Goal: Task Accomplishment & Management: Manage account settings

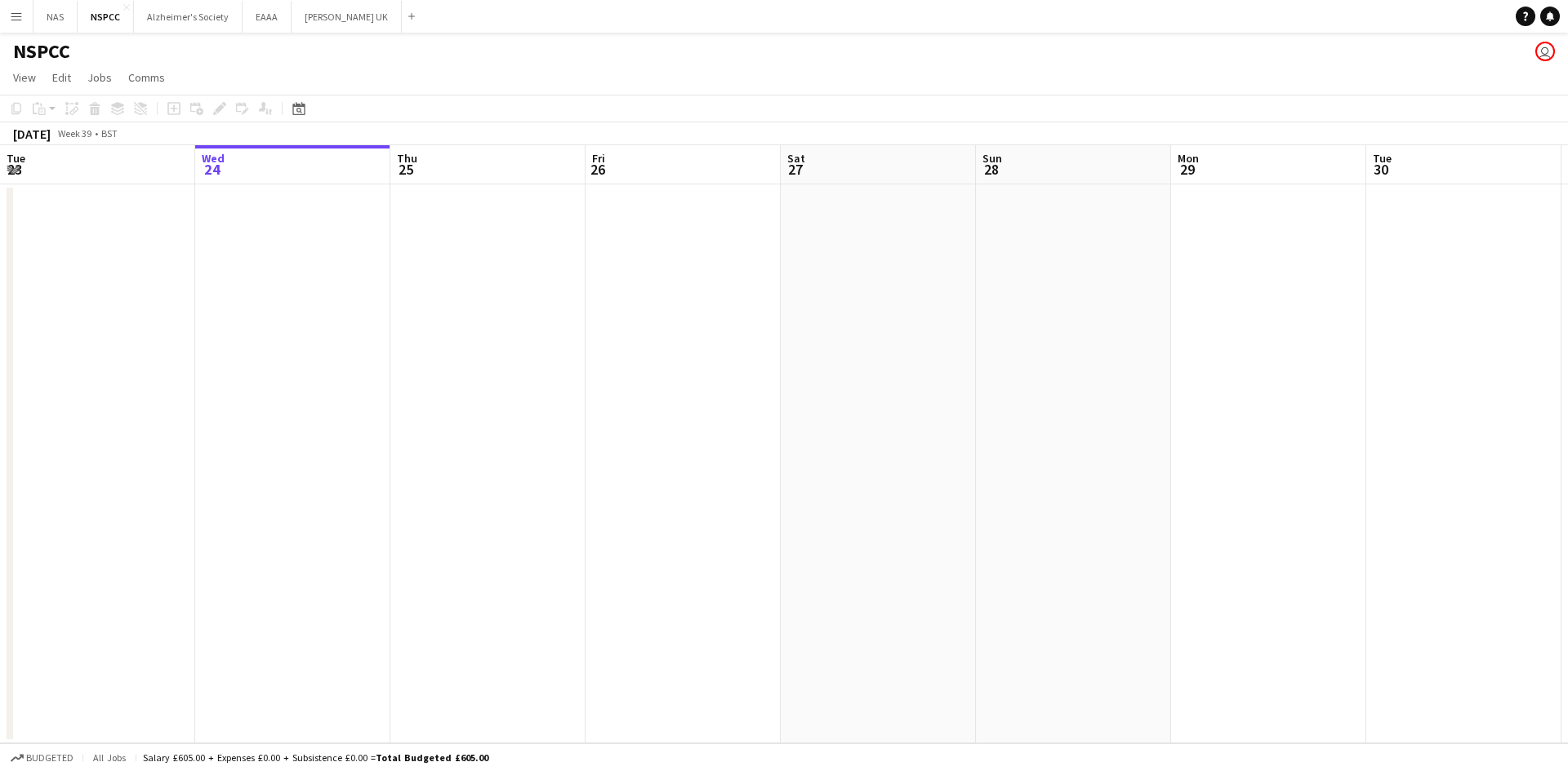
click at [21, 8] on button "Menu" at bounding box center [16, 16] width 33 height 33
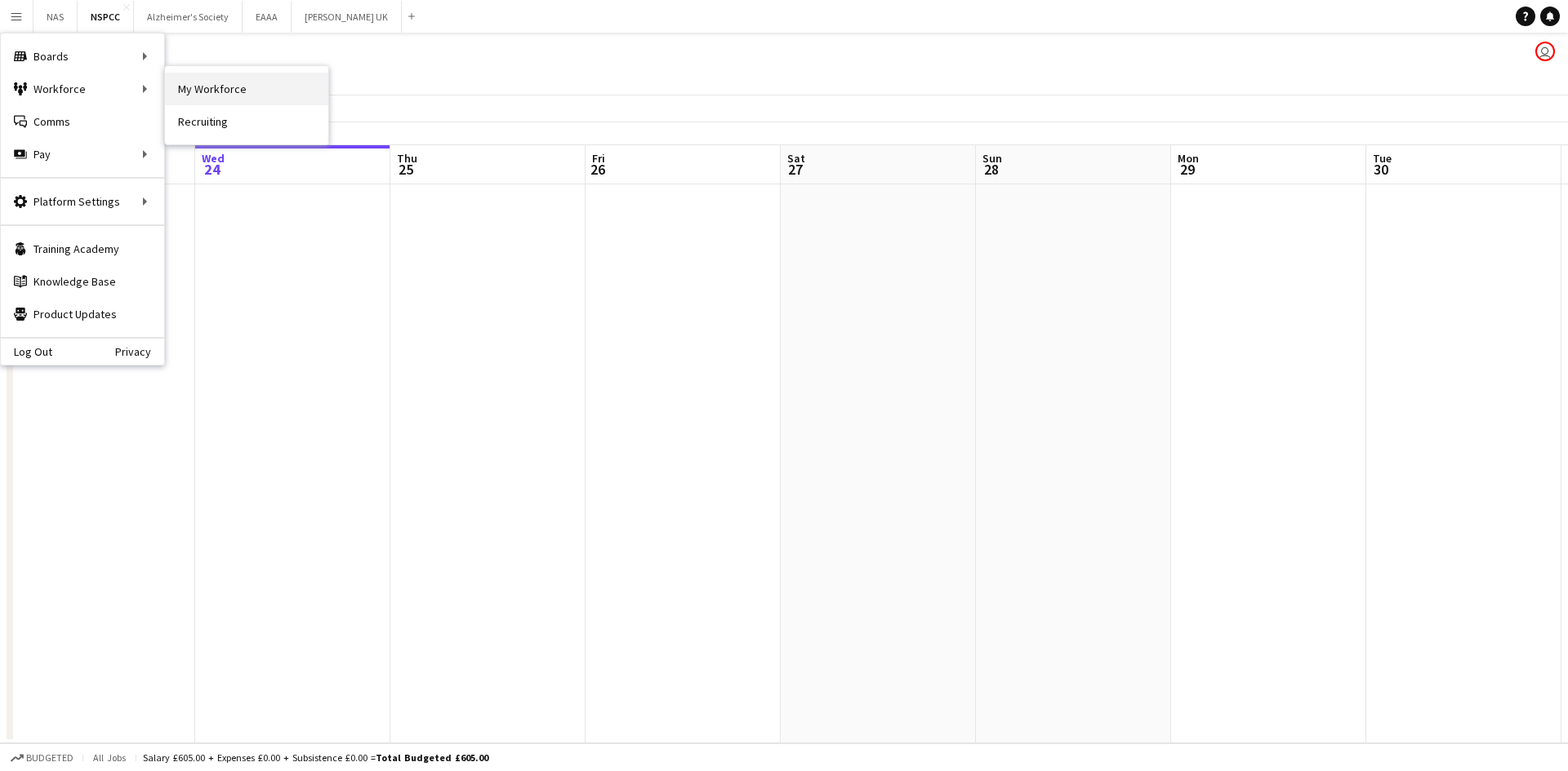
click at [179, 85] on link "My Workforce" at bounding box center [246, 88] width 163 height 33
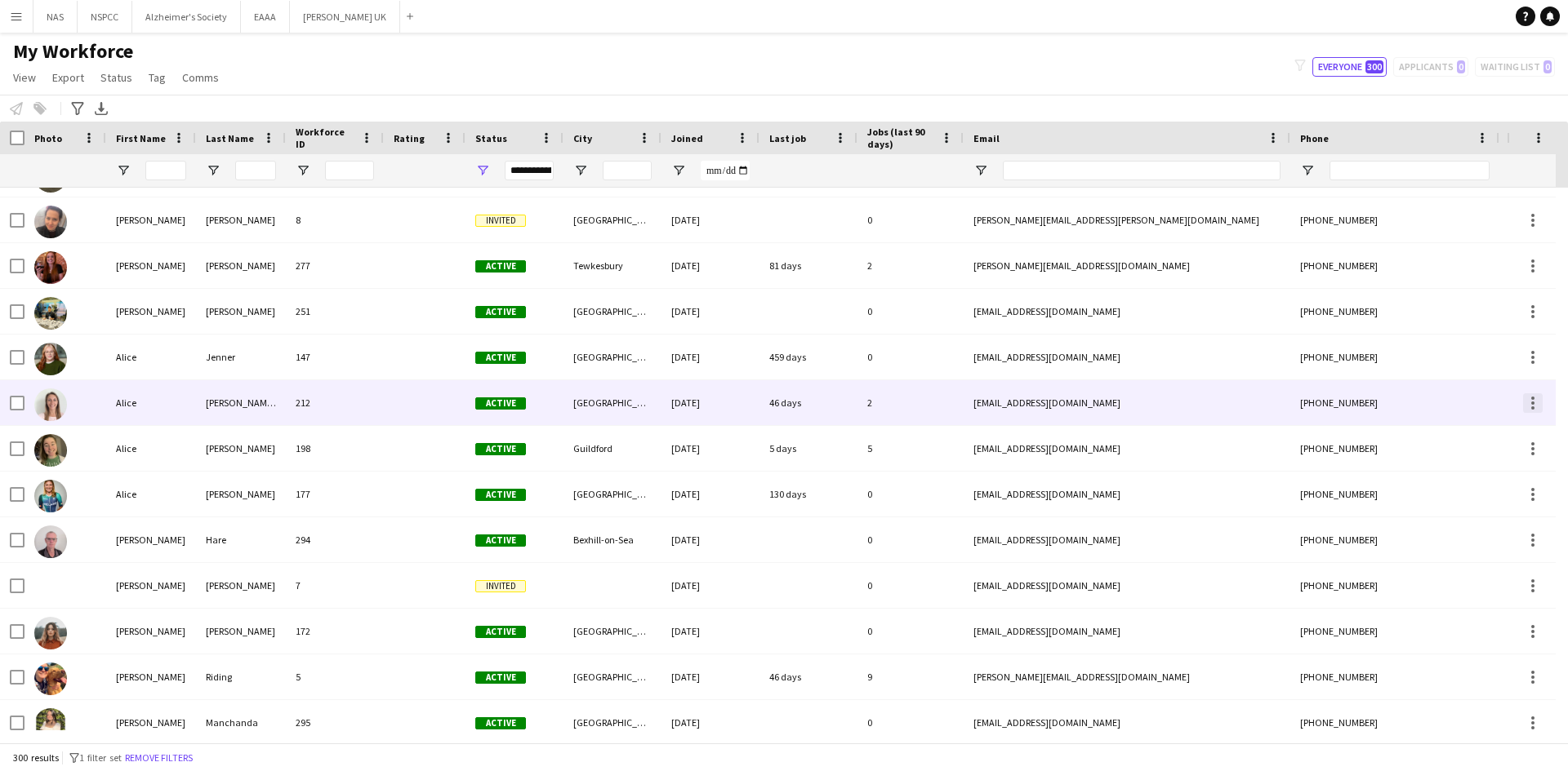
click at [1533, 398] on div at bounding box center [1533, 398] width 4 height 4
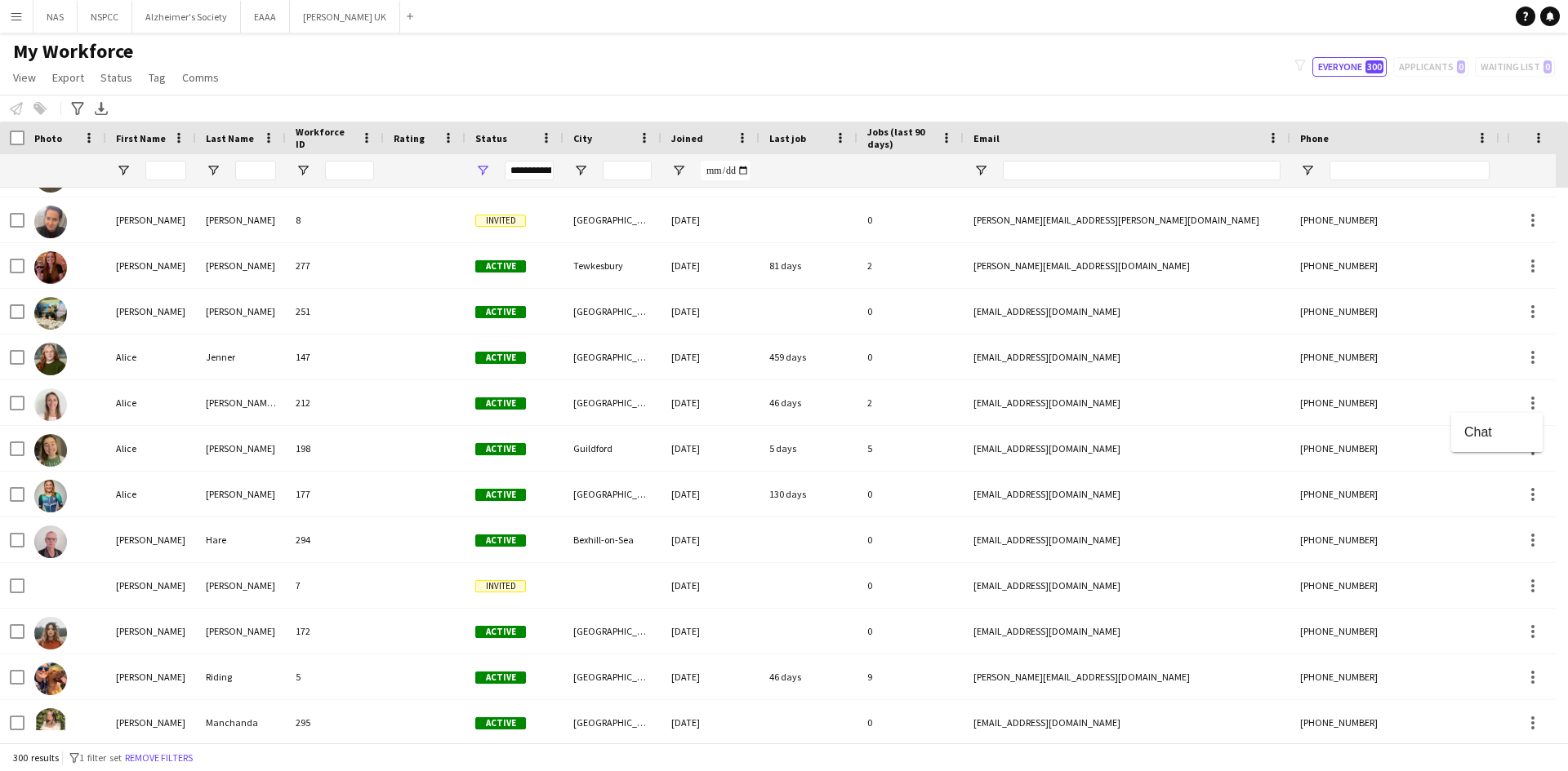
click at [926, 403] on div at bounding box center [784, 386] width 1568 height 771
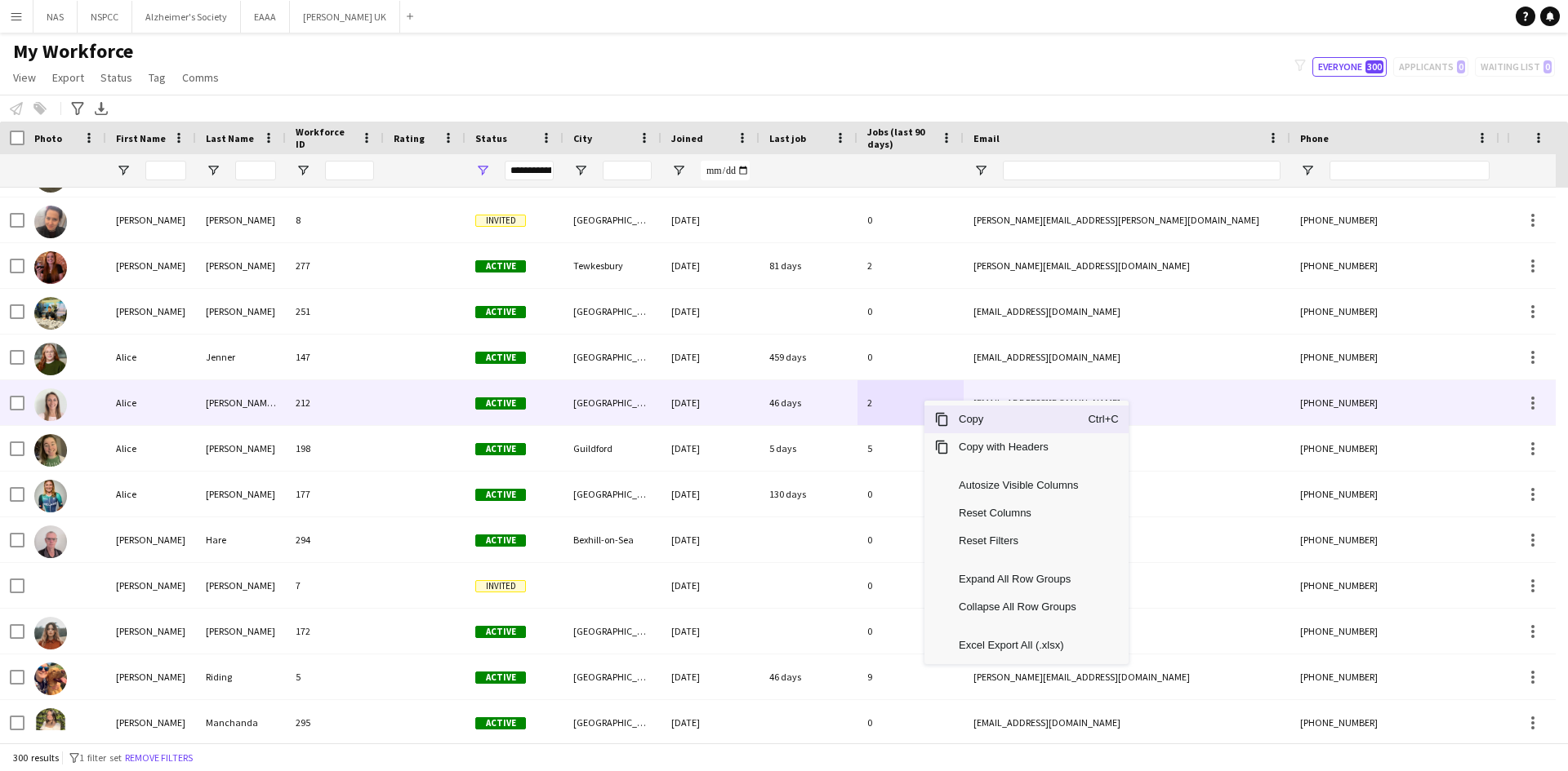
click at [91, 399] on div at bounding box center [64, 402] width 81 height 45
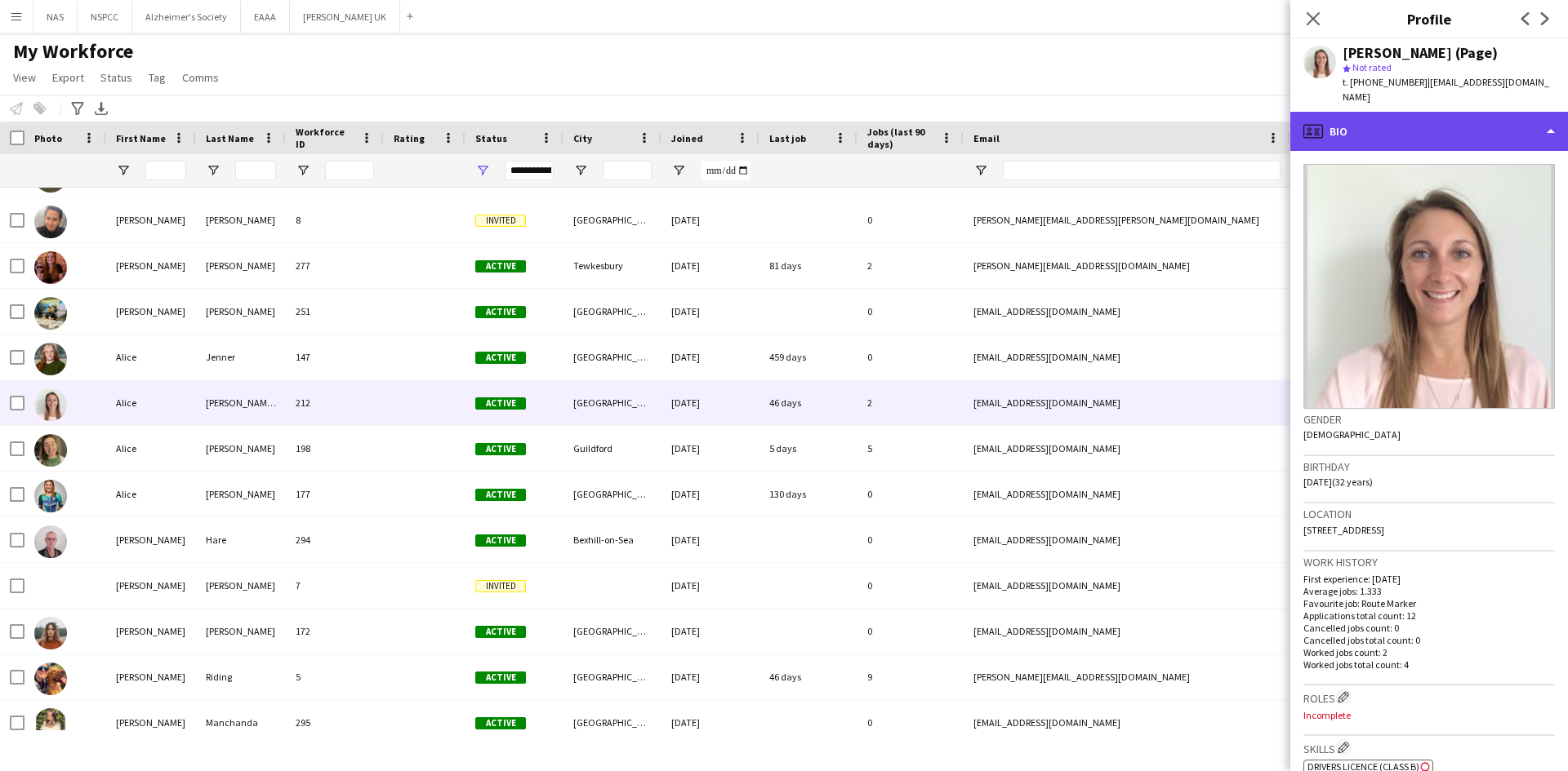
click at [1490, 133] on div "profile Bio" at bounding box center [1429, 131] width 278 height 39
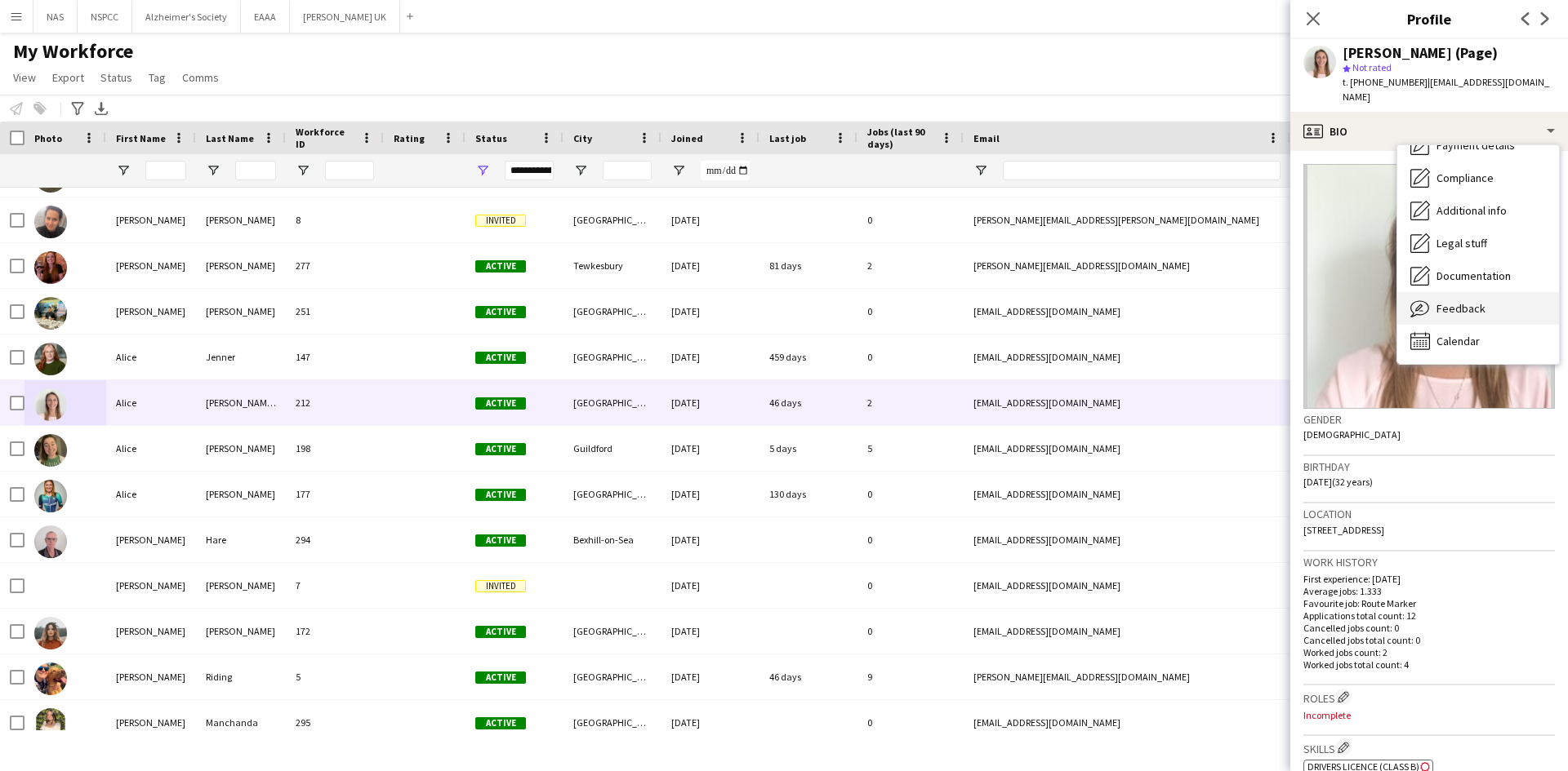
click at [1480, 303] on span "Feedback" at bounding box center [1461, 308] width 49 height 14
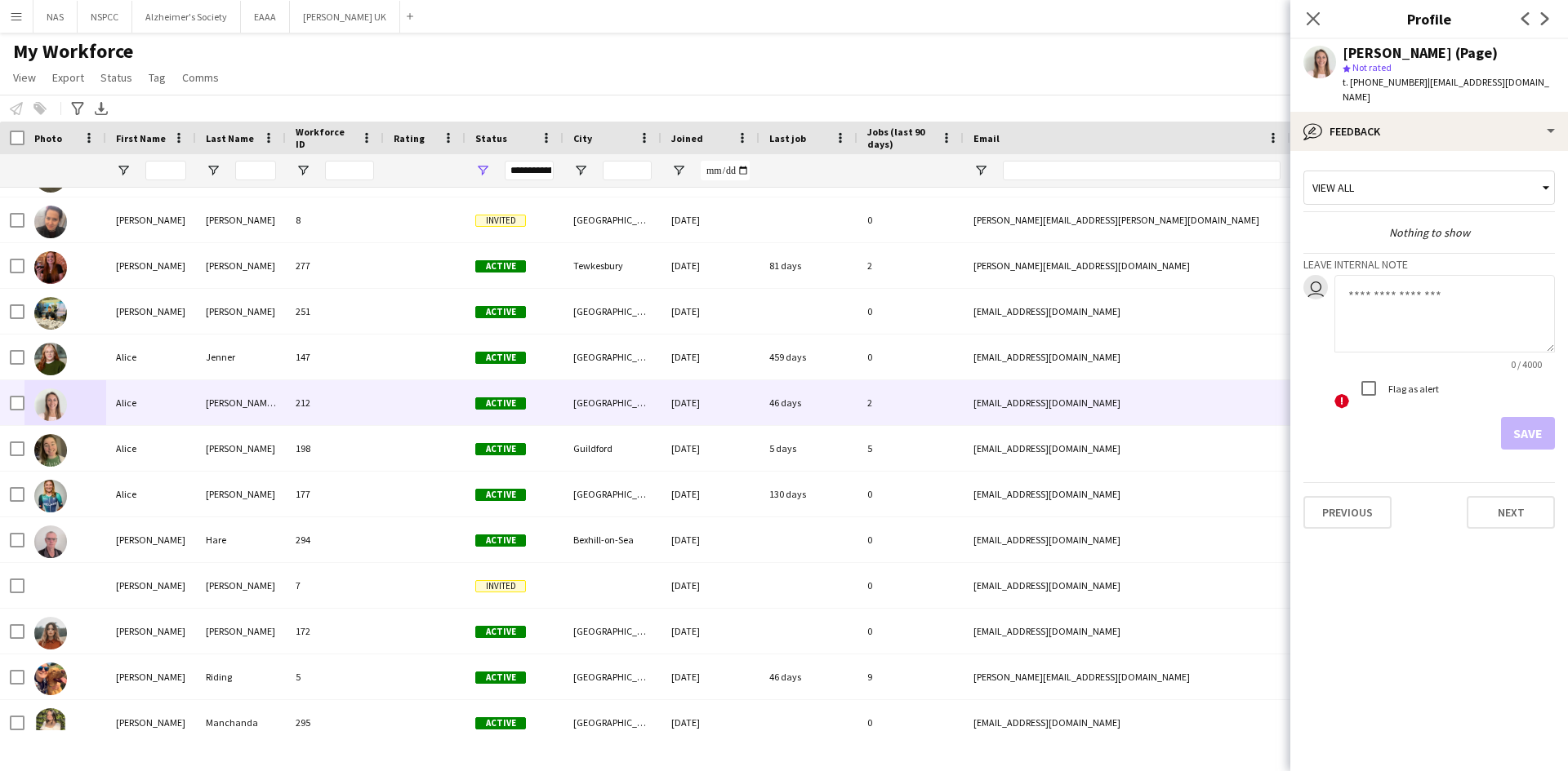
click at [1167, 71] on div "My Workforce View Views Default view New view Update view Delete view Edit name…" at bounding box center [784, 67] width 1568 height 55
